Goal: Task Accomplishment & Management: Use online tool/utility

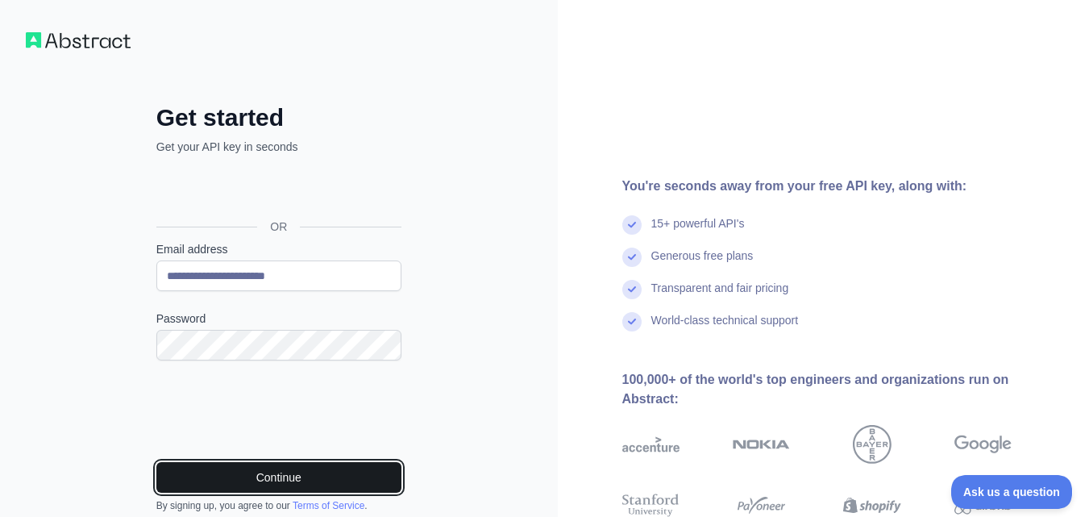
click at [356, 470] on button "Continue" at bounding box center [278, 477] width 245 height 31
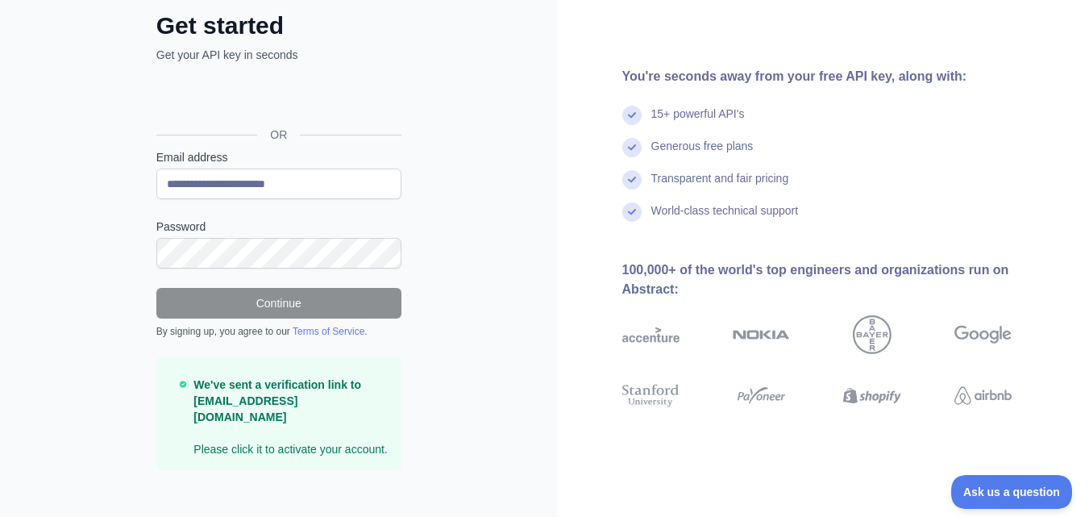
scroll to position [93, 0]
click at [293, 384] on strong "We've sent a verification link to [EMAIL_ADDRESS][DOMAIN_NAME]" at bounding box center [277, 399] width 168 height 45
click at [301, 397] on strong "We've sent a verification link to [EMAIL_ADDRESS][DOMAIN_NAME]" at bounding box center [277, 399] width 168 height 45
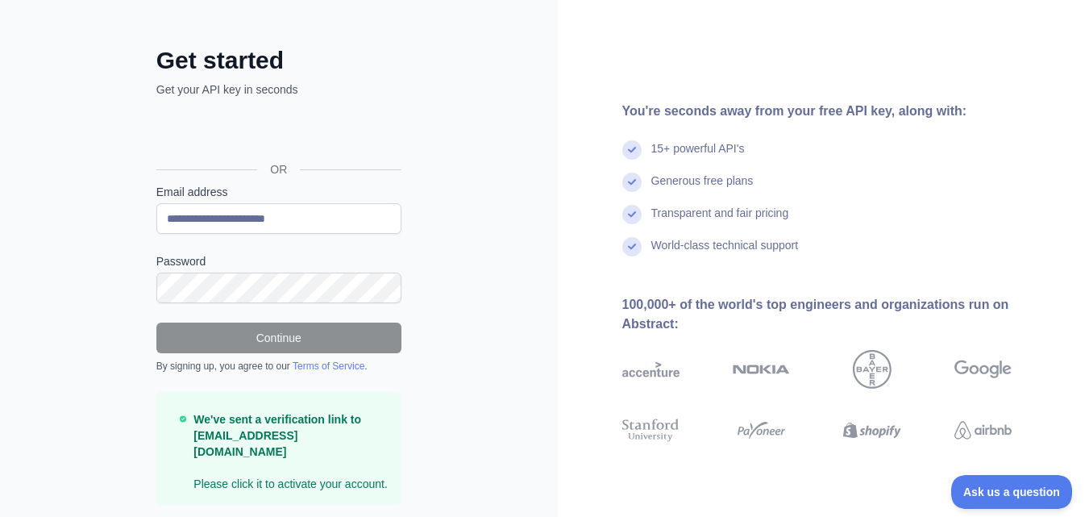
scroll to position [0, 0]
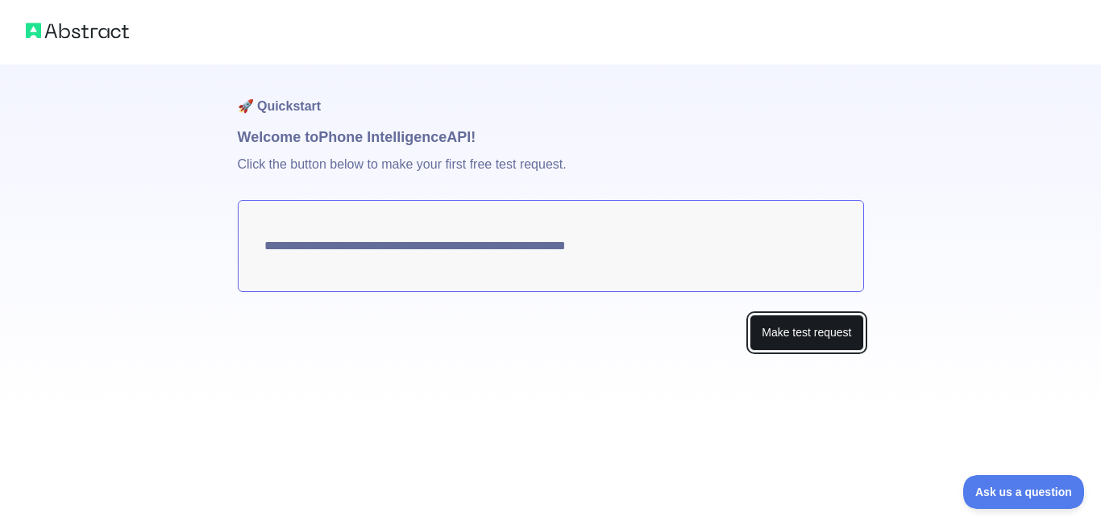
click at [804, 332] on button "Make test request" at bounding box center [807, 332] width 114 height 36
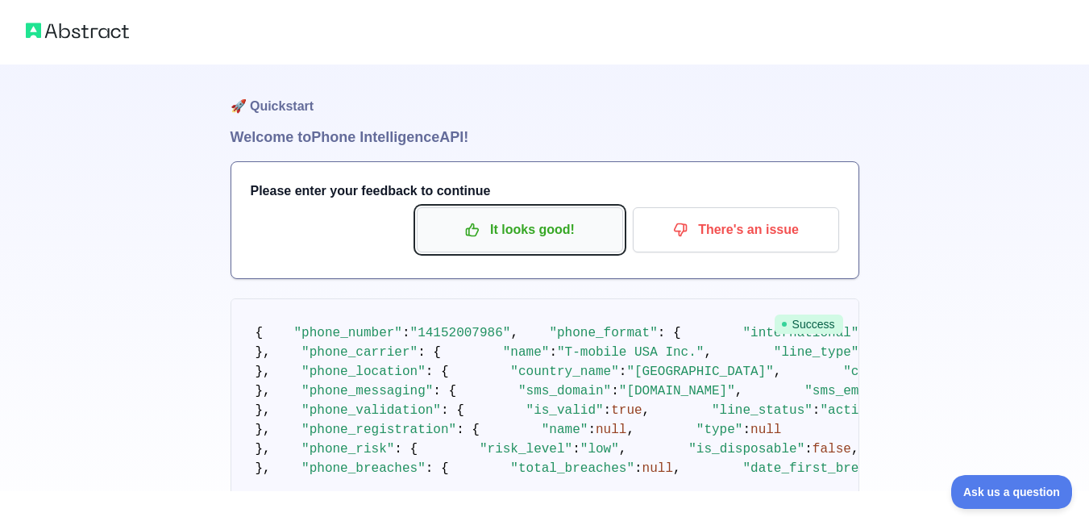
click at [535, 242] on p "It looks good!" at bounding box center [520, 229] width 182 height 27
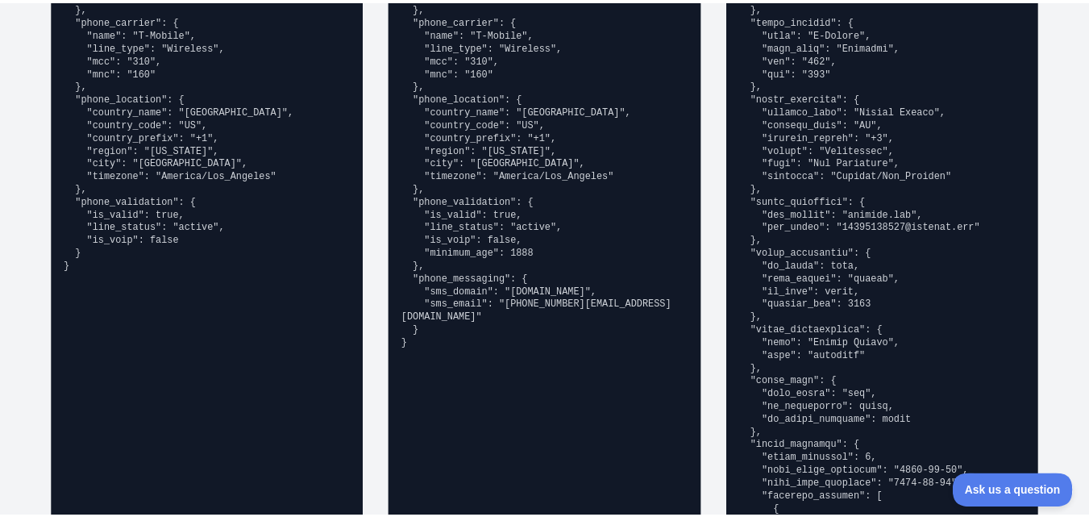
scroll to position [1308, 0]
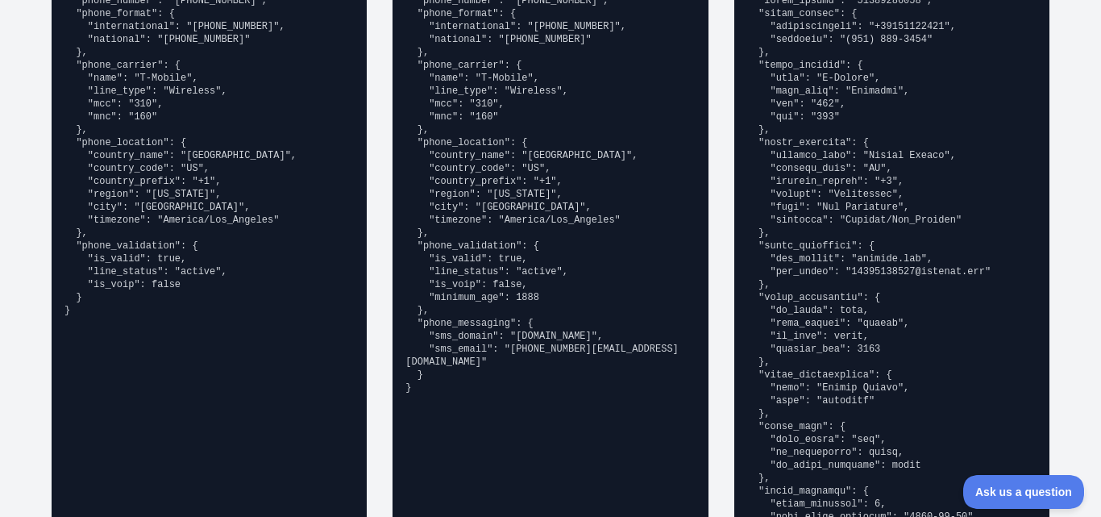
click at [460, 168] on pre "{ "phone_number": "14159929960", "phone_format": { "international": "+141599299…" at bounding box center [550, 187] width 289 height 413
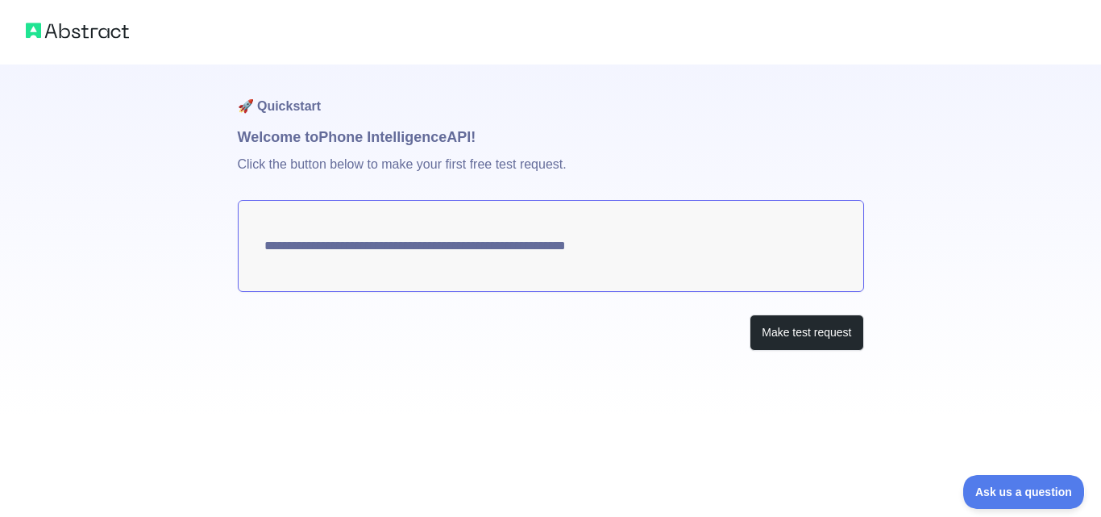
click at [563, 247] on textarea "**********" at bounding box center [551, 246] width 626 height 92
drag, startPoint x: 563, startPoint y: 247, endPoint x: 495, endPoint y: 246, distance: 67.7
click at [495, 246] on textarea "**********" at bounding box center [551, 246] width 626 height 92
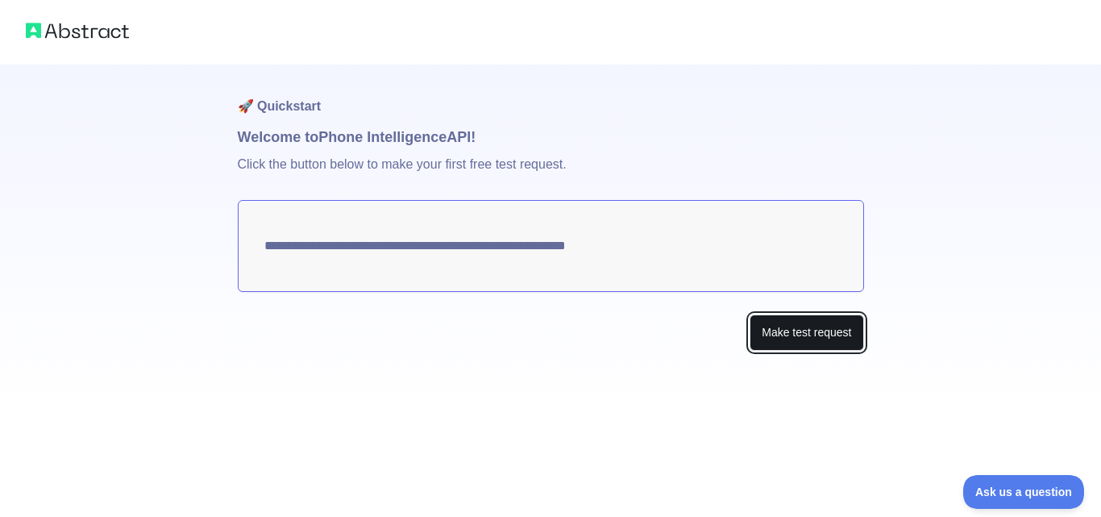
click at [780, 328] on button "Make test request" at bounding box center [807, 332] width 114 height 36
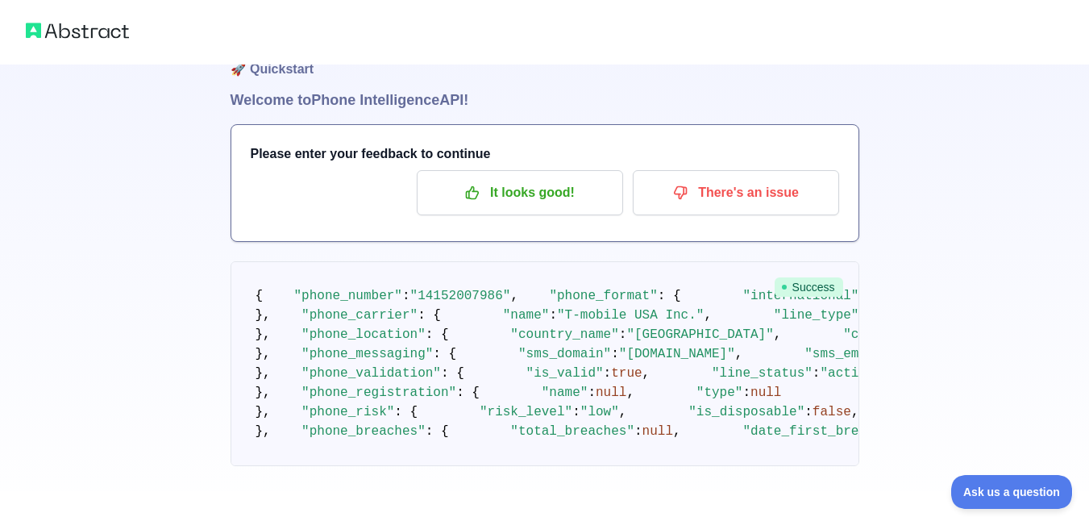
scroll to position [38, 0]
drag, startPoint x: 477, startPoint y: 149, endPoint x: 223, endPoint y: 119, distance: 256.5
click at [198, 124] on div "🚀 Quickstart Welcome to Phone Intelligence API! Please enter your feedback to c…" at bounding box center [544, 246] width 1089 height 568
click at [367, 89] on h1 "Welcome to Phone Intelligence API!" at bounding box center [545, 99] width 629 height 23
drag, startPoint x: 472, startPoint y: 98, endPoint x: 269, endPoint y: 183, distance: 219.7
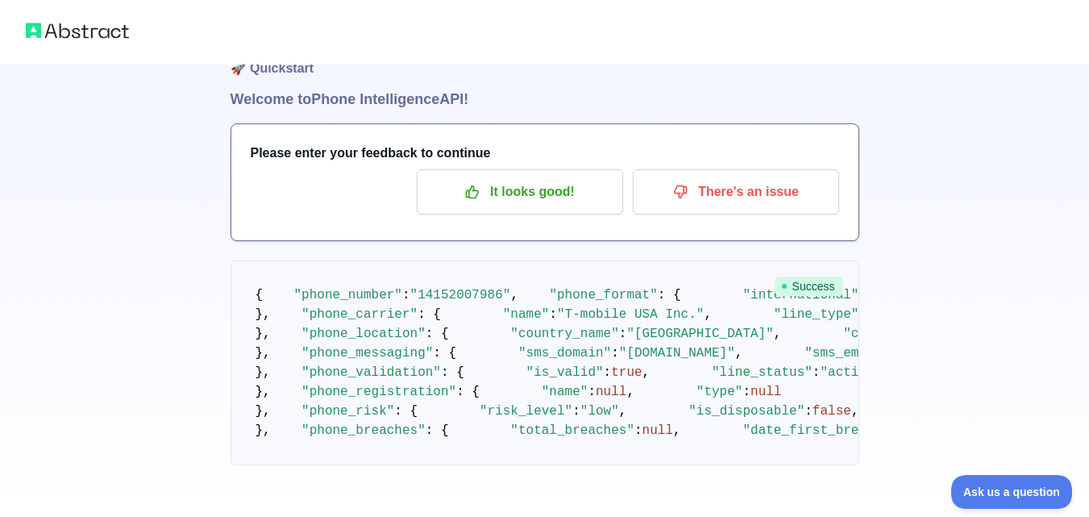
click at [269, 183] on div "🚀 Quickstart Welcome to Phone Intelligence API! Please enter your feedback to c…" at bounding box center [545, 278] width 629 height 503
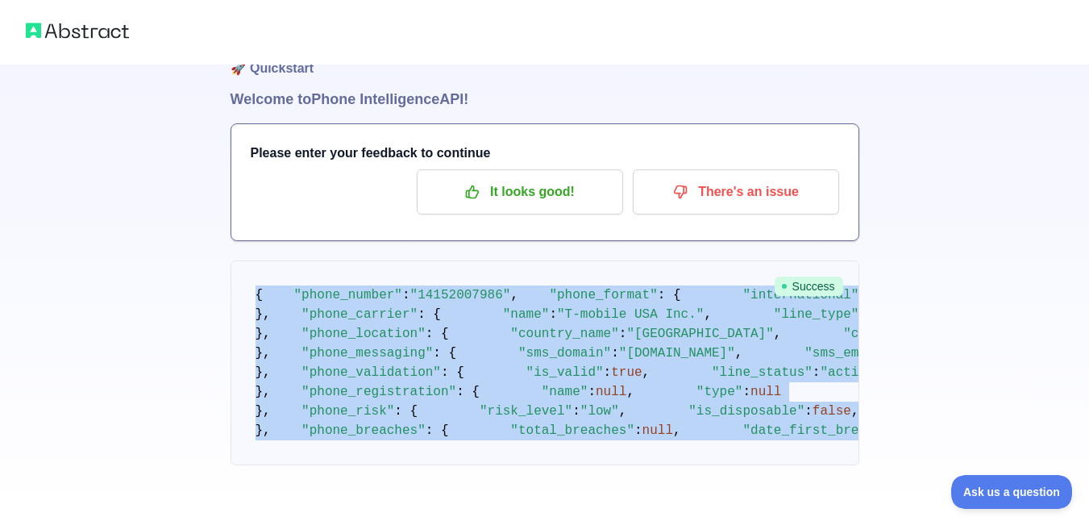
drag, startPoint x: 257, startPoint y: 290, endPoint x: 403, endPoint y: 501, distance: 256.1
click at [403, 479] on div "🚀 Quickstart Welcome to Phone Intelligence API! Please enter your feedback to c…" at bounding box center [544, 220] width 1089 height 517
click at [403, 501] on div at bounding box center [544, 504] width 1089 height 26
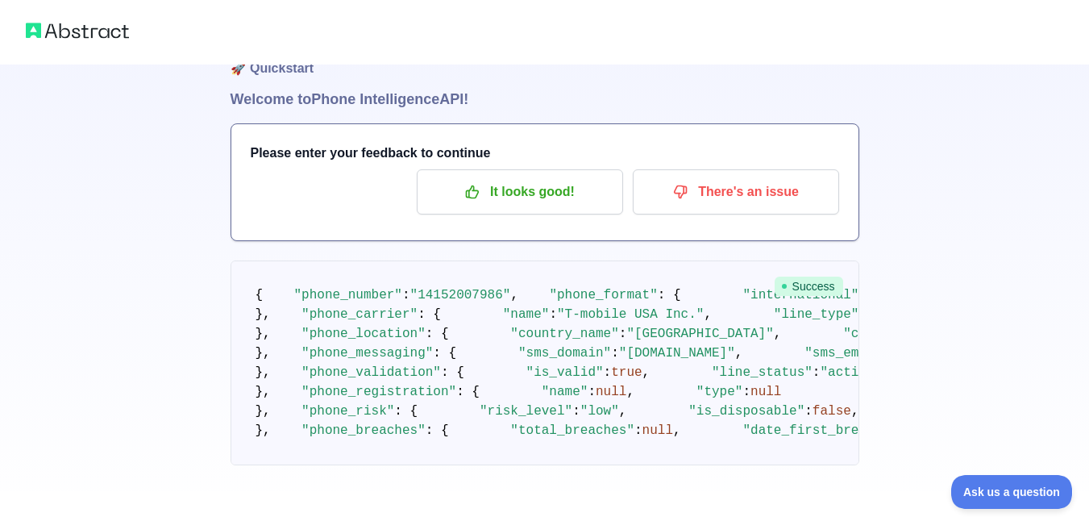
click at [403, 501] on div at bounding box center [544, 504] width 1089 height 26
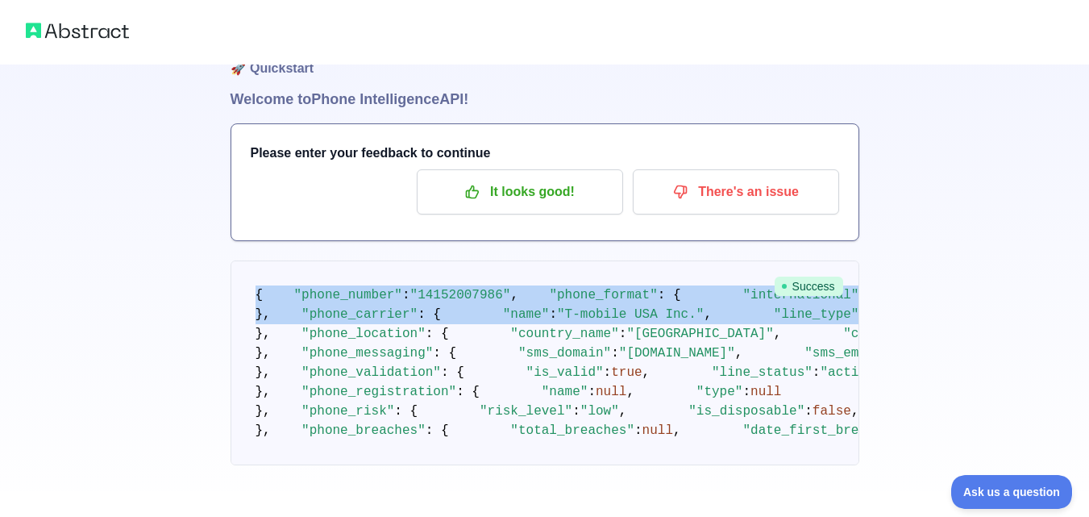
drag, startPoint x: 390, startPoint y: 484, endPoint x: 256, endPoint y: 288, distance: 237.3
click at [256, 288] on pre "{ "phone_number" : "14152007986" , "phone_format" : { "international" : "+1 415…" at bounding box center [545, 362] width 629 height 205
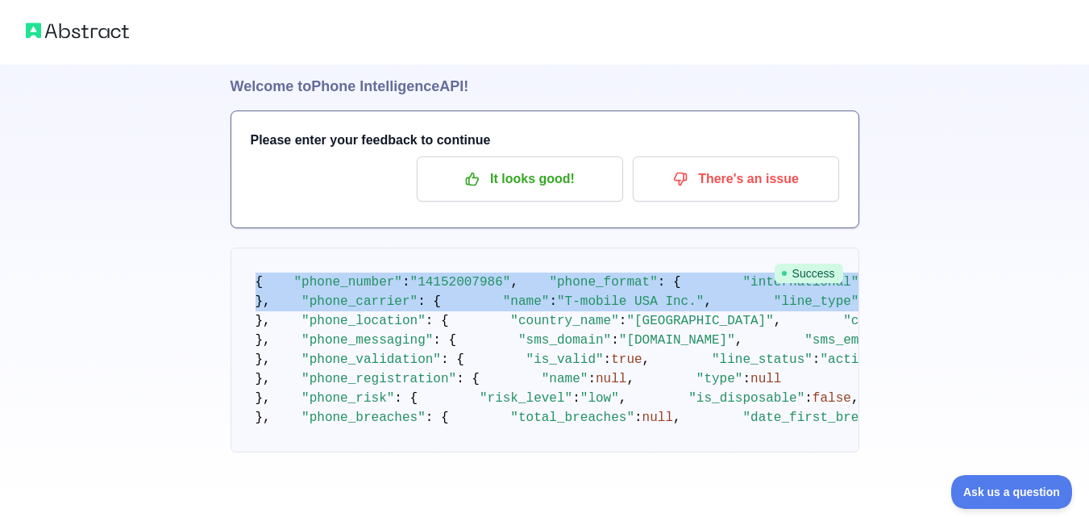
scroll to position [343, 0]
drag, startPoint x: 298, startPoint y: 210, endPoint x: 447, endPoint y: 352, distance: 206.4
click at [447, 352] on pre "{ "phone_number" : "14152007986" , "phone_format" : { "international" : "+1 415…" at bounding box center [545, 350] width 629 height 205
